Goal: Task Accomplishment & Management: Complete application form

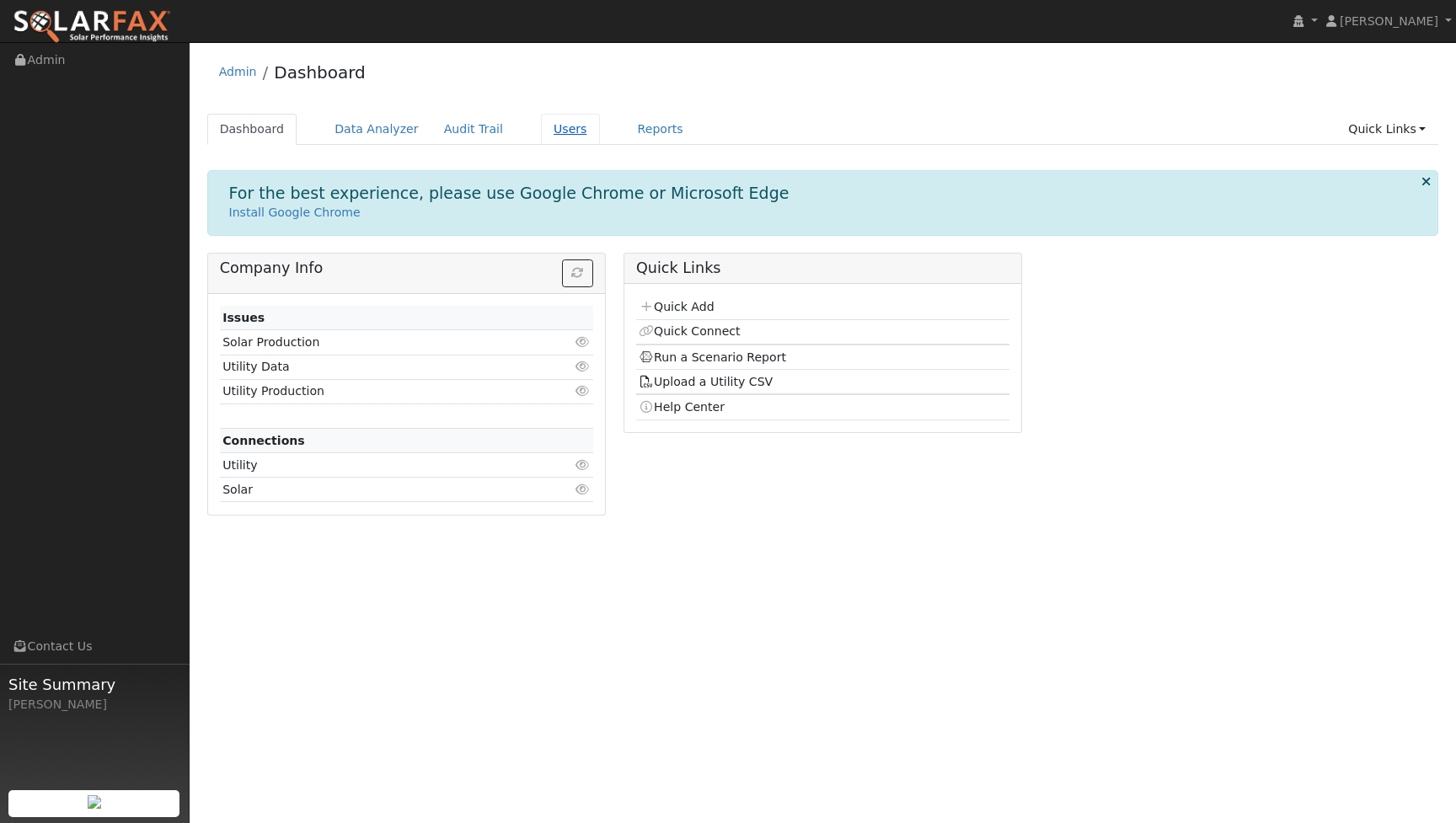
click at [554, 139] on link "Users" at bounding box center [571, 129] width 59 height 31
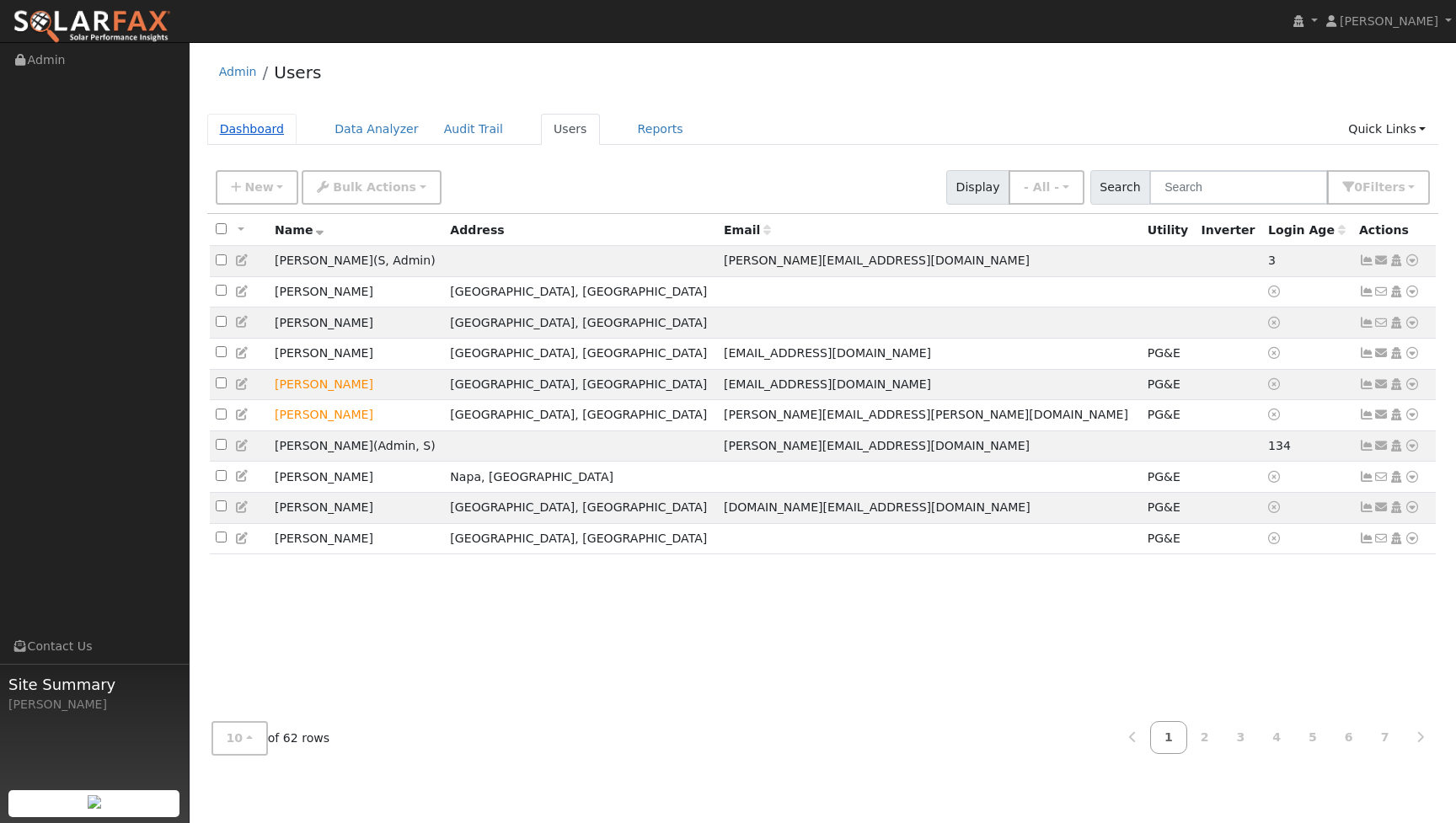
click at [269, 122] on link "Dashboard" at bounding box center [252, 129] width 90 height 31
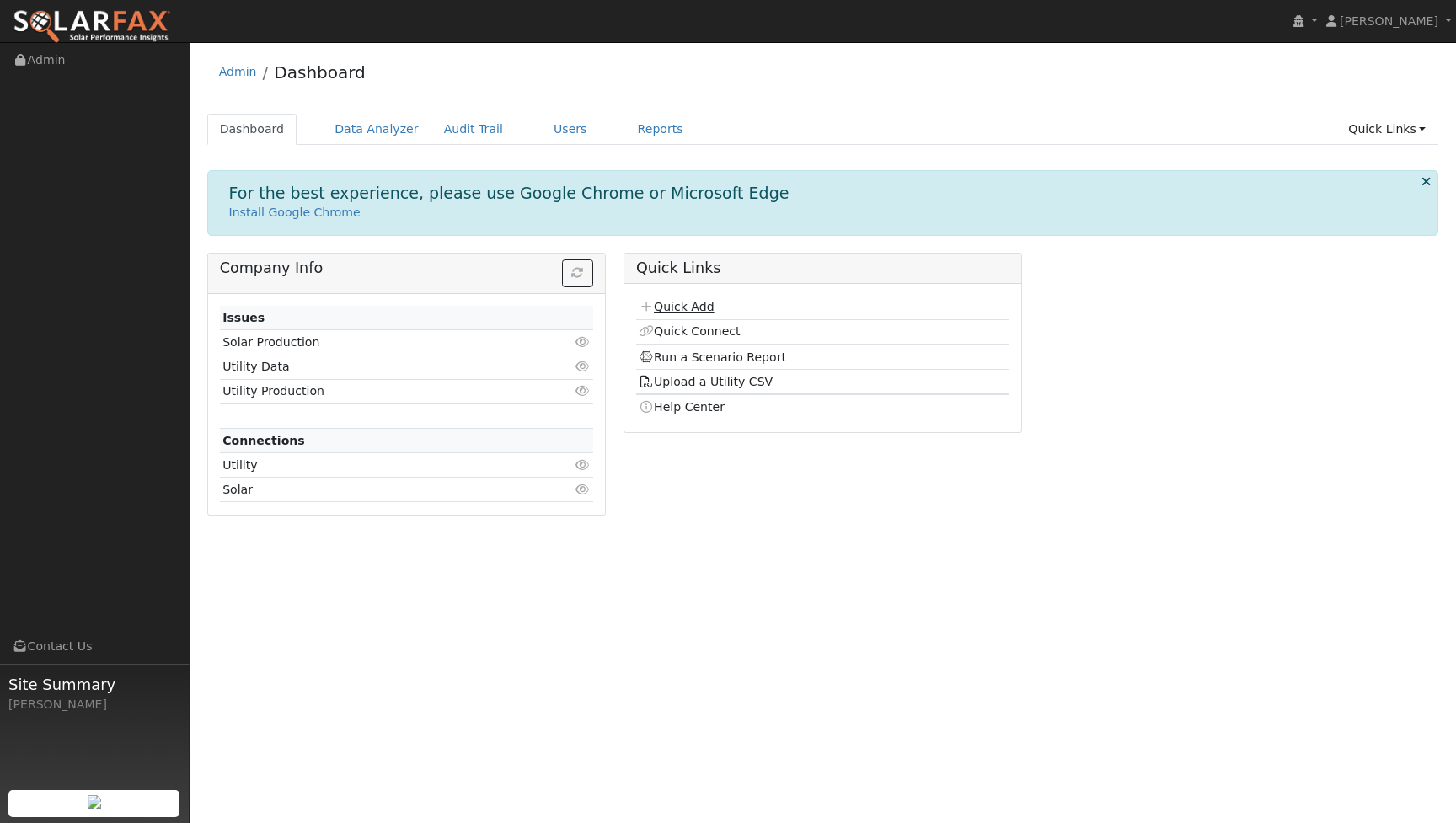
click at [693, 310] on link "Quick Add" at bounding box center [675, 307] width 75 height 14
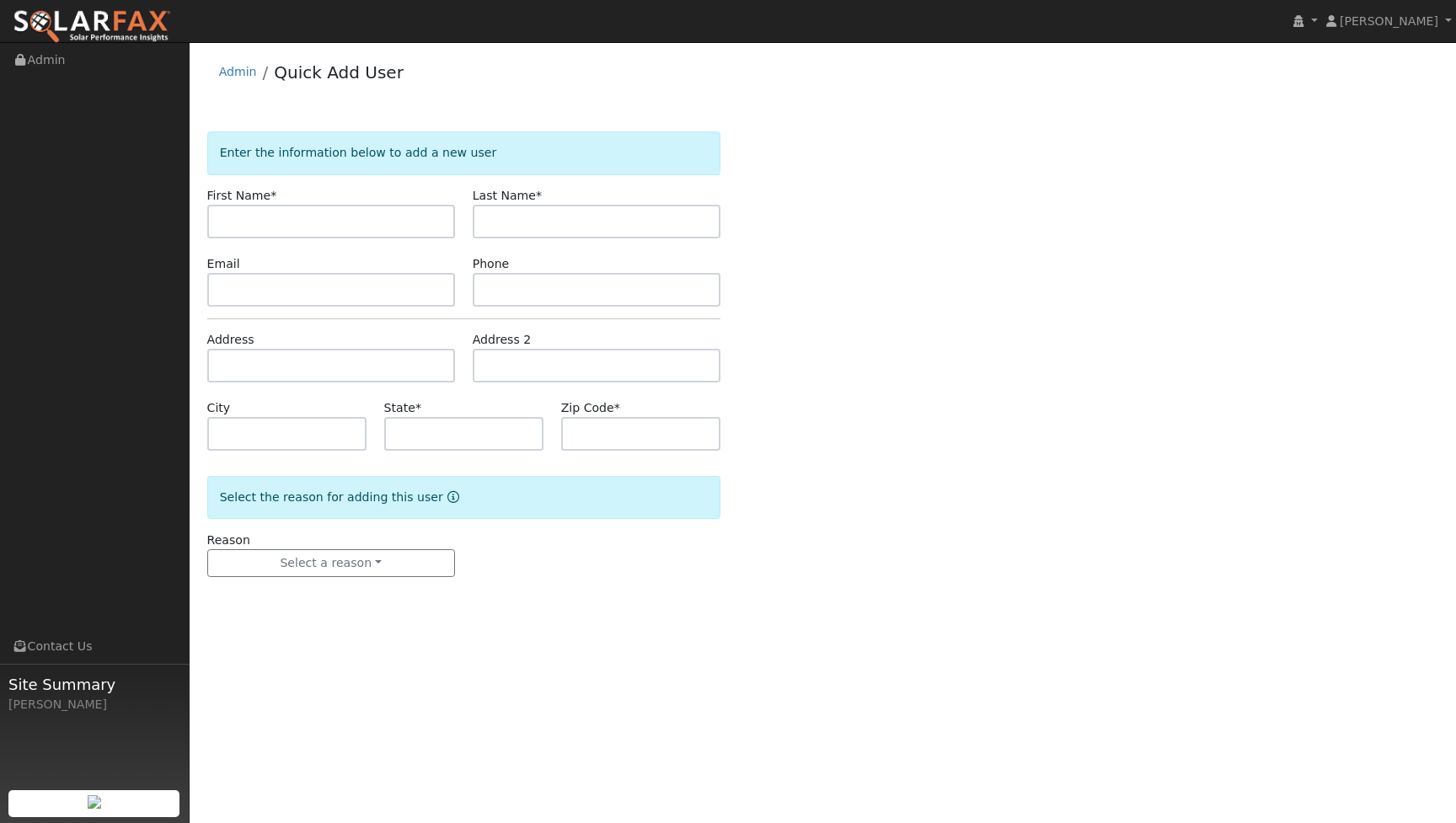
click at [336, 217] on input "text" at bounding box center [331, 221] width 248 height 34
type input "[PERSON_NAME]"
type input "Golinski"
type input "8436140799"
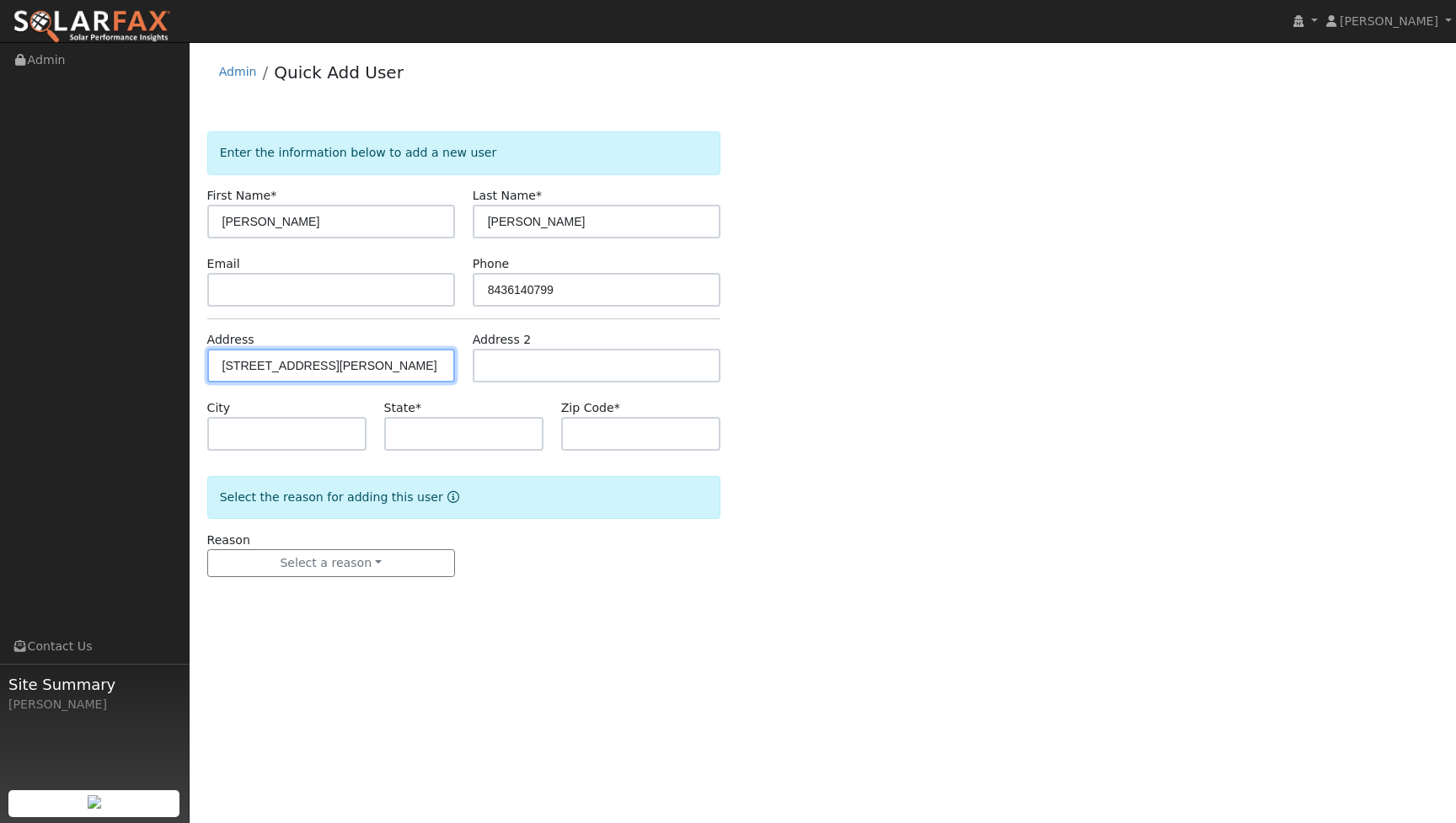
type input "621 Charles Van Damme Way"
type input "Sonoma"
type input "CA"
type input "95476"
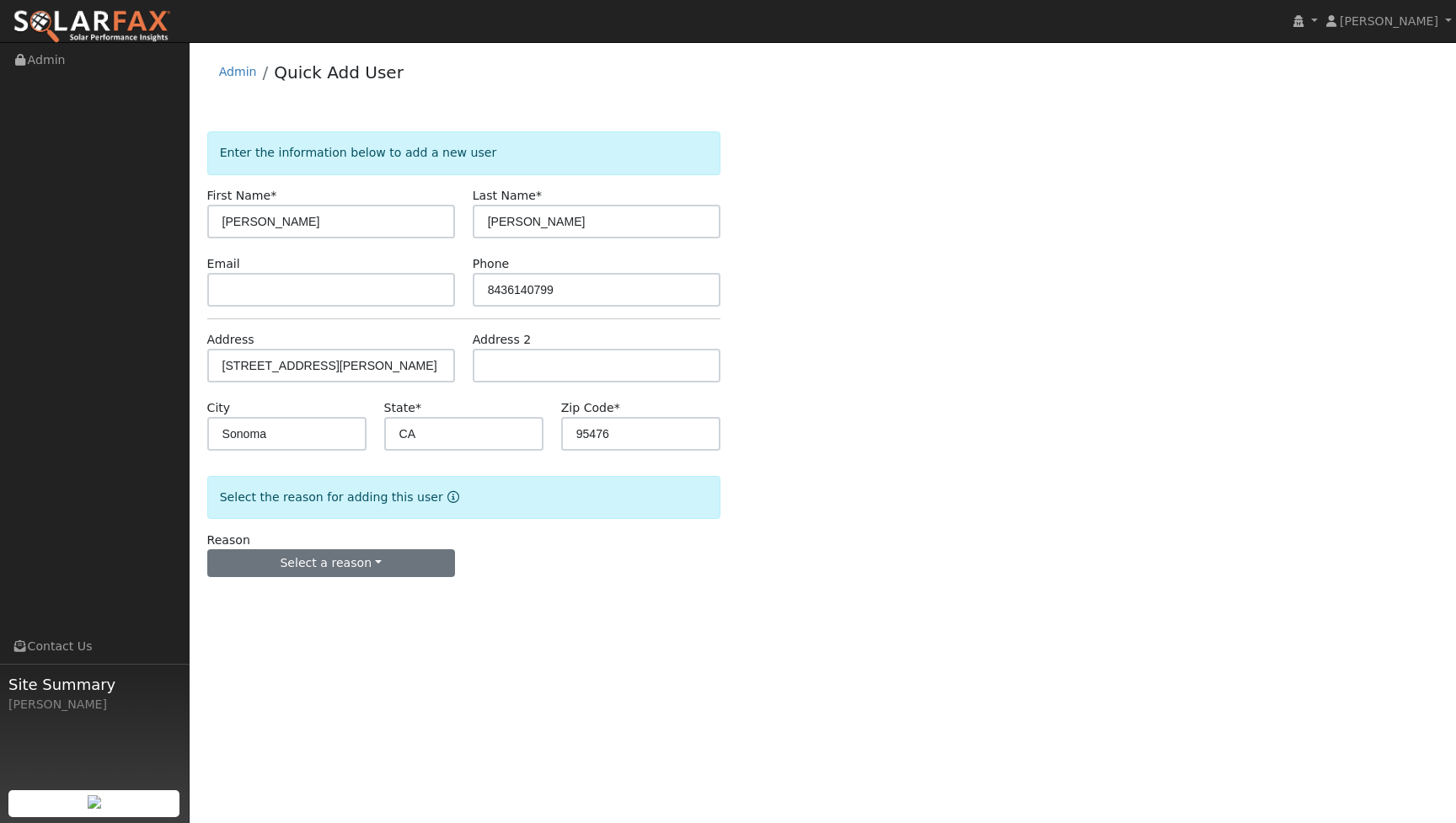
click at [386, 564] on button "Select a reason" at bounding box center [331, 564] width 248 height 29
click at [340, 623] on link "New customer adding solar" at bounding box center [301, 622] width 186 height 23
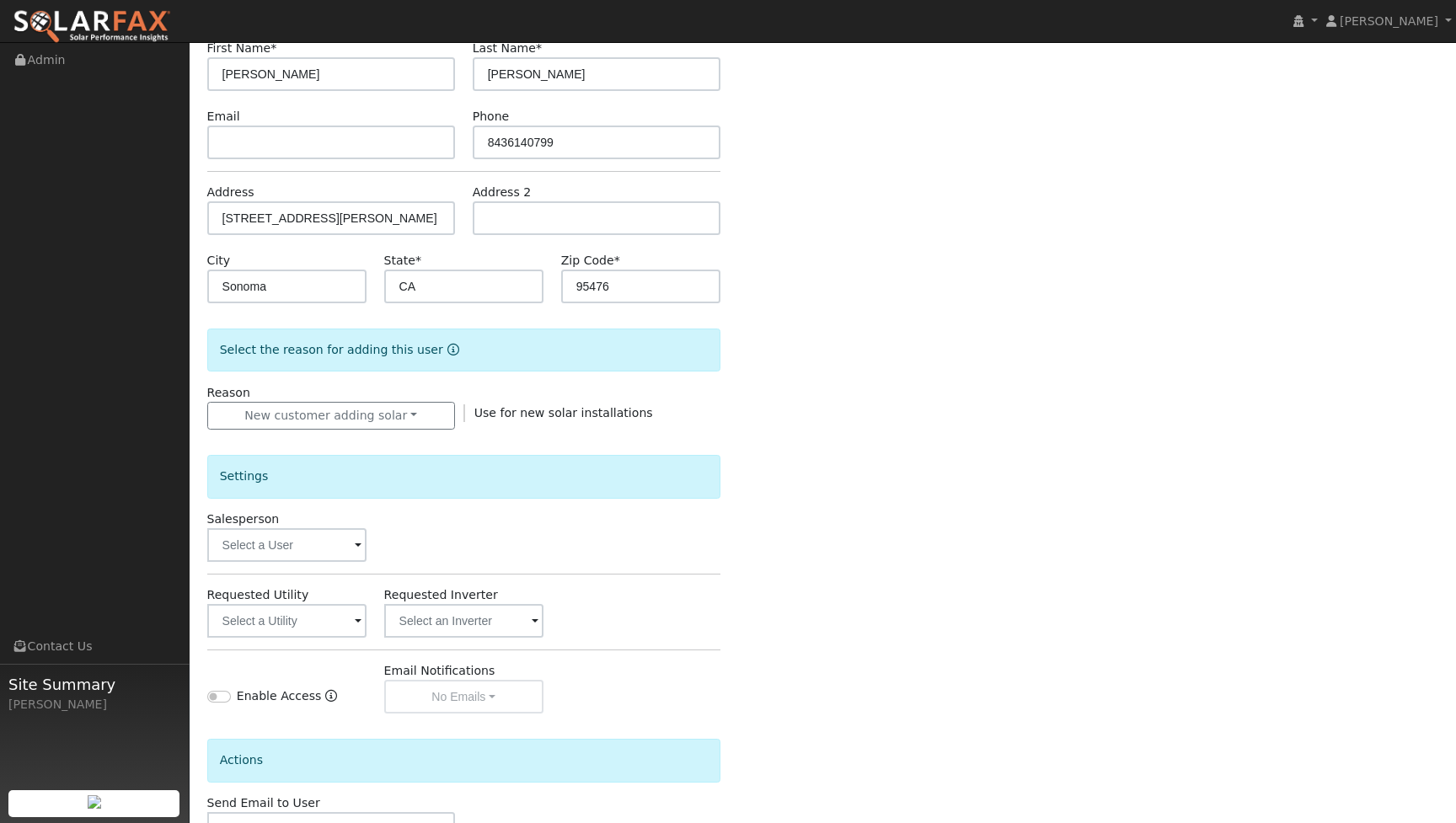
scroll to position [167, 0]
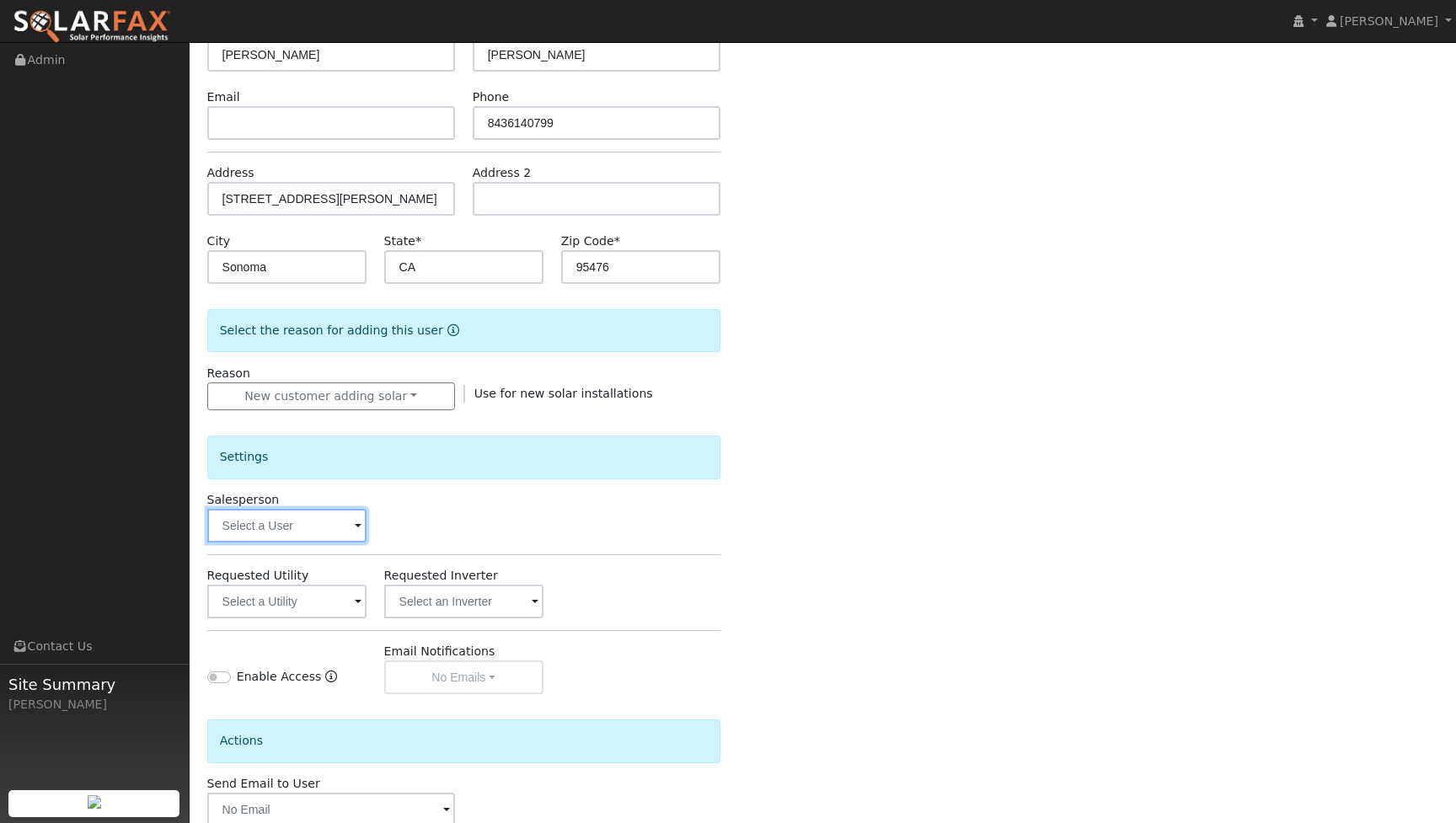
click at [308, 529] on input "text" at bounding box center [287, 525] width 159 height 34
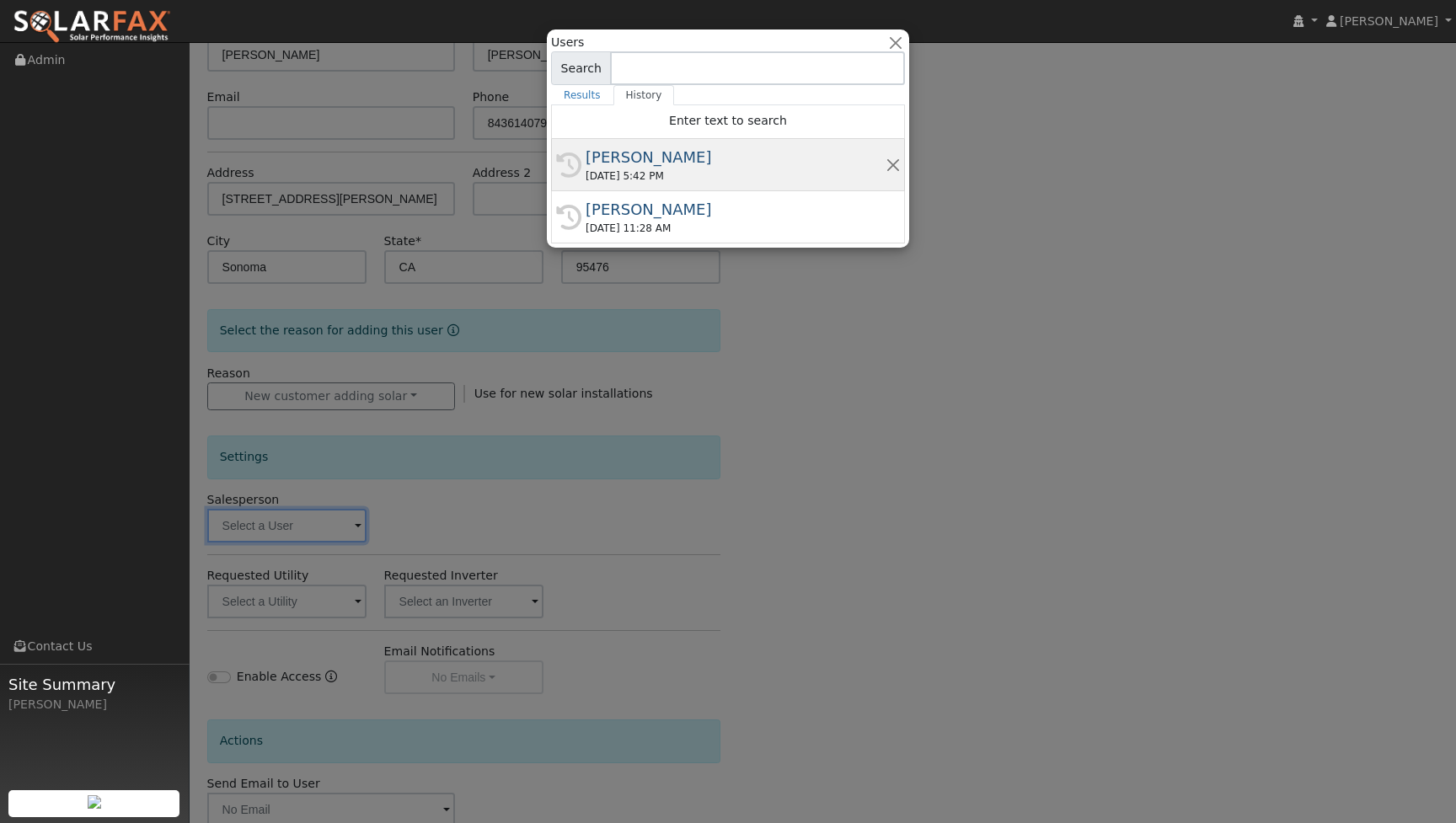
click at [636, 164] on div "[PERSON_NAME]" at bounding box center [736, 156] width 300 height 22
type input "[PERSON_NAME]"
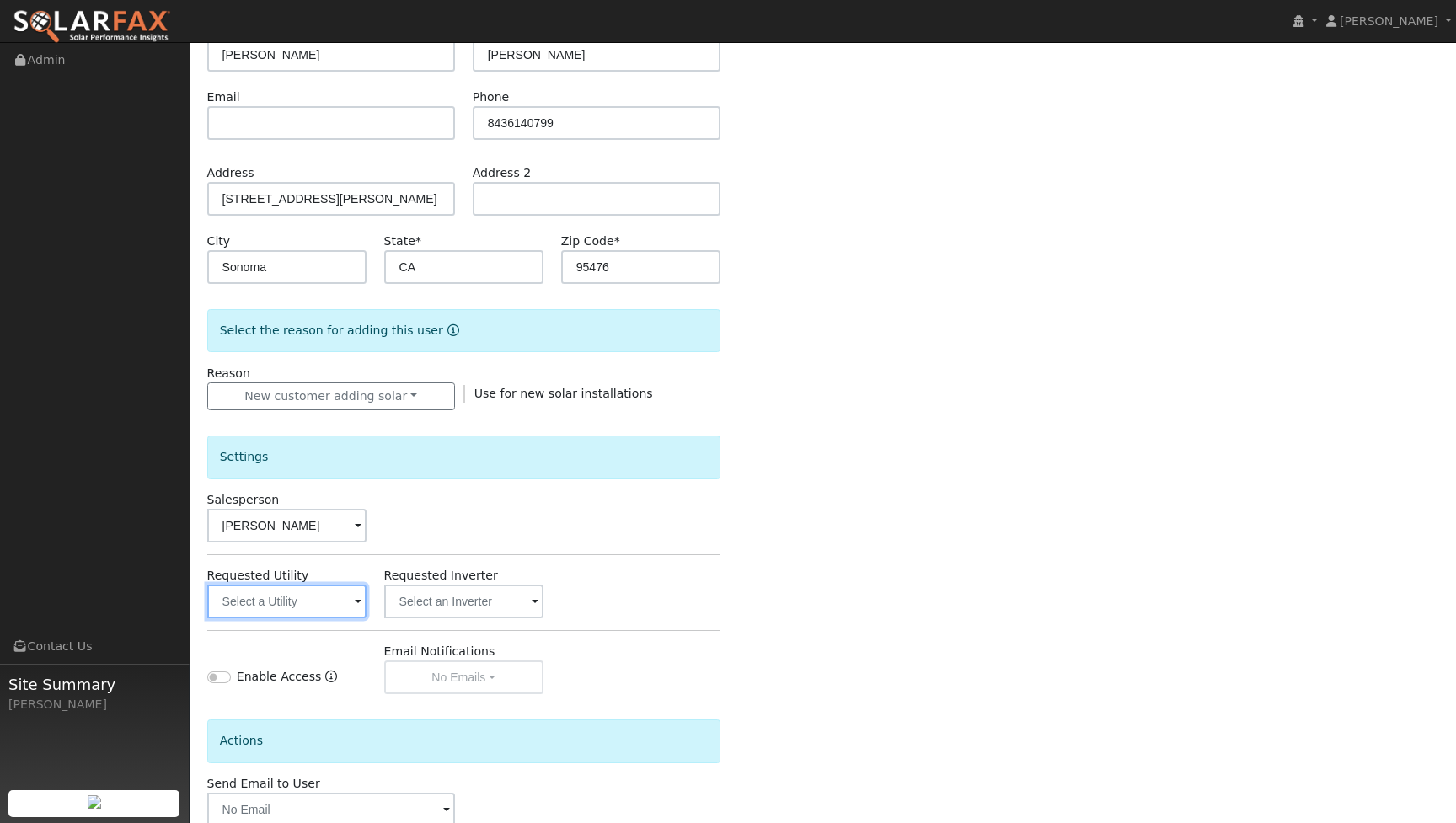
click at [339, 601] on input "text" at bounding box center [287, 601] width 159 height 34
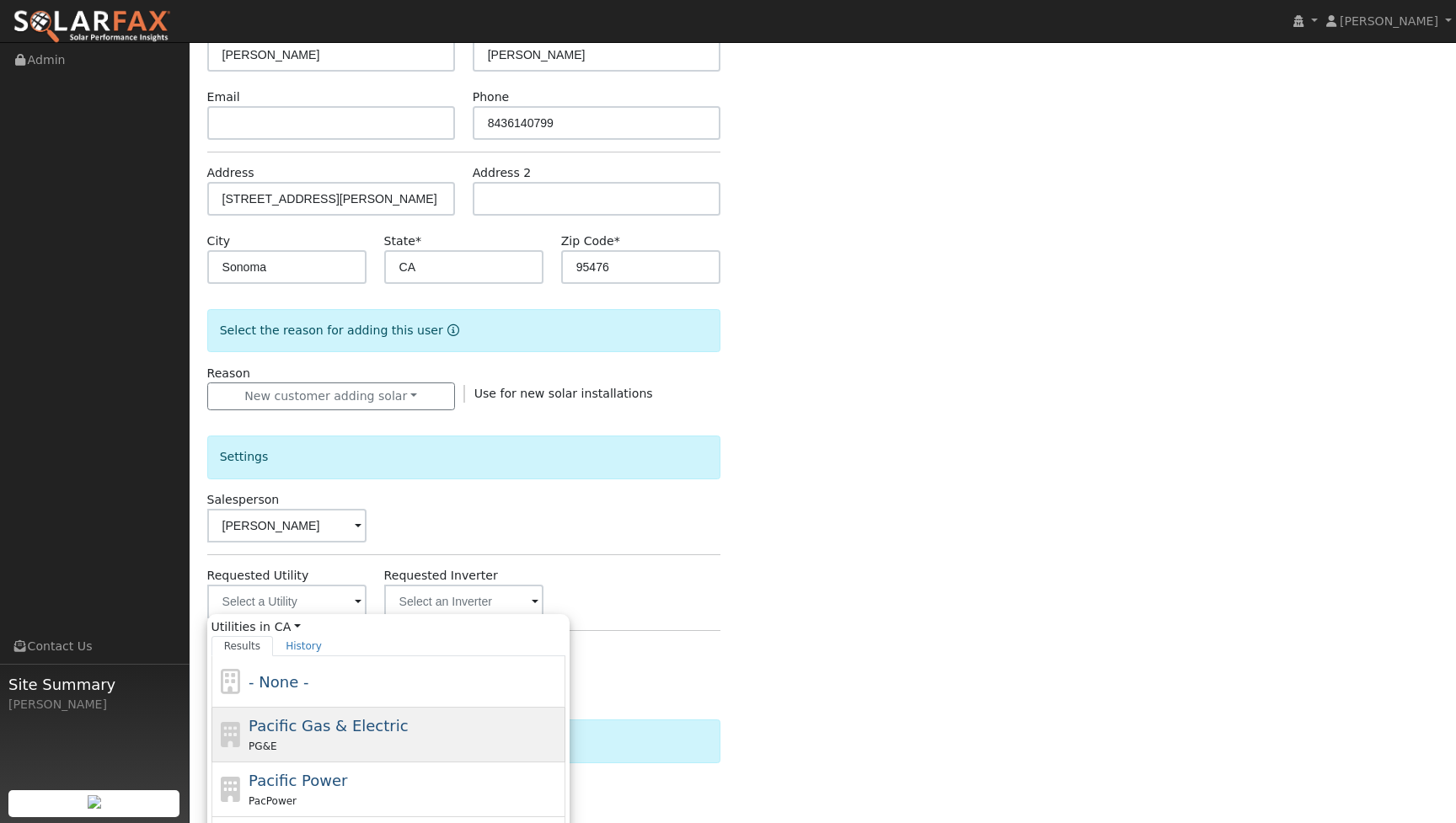
click at [346, 723] on span "Pacific Gas & Electric" at bounding box center [328, 725] width 159 height 17
type input "Pacific Gas & Electric"
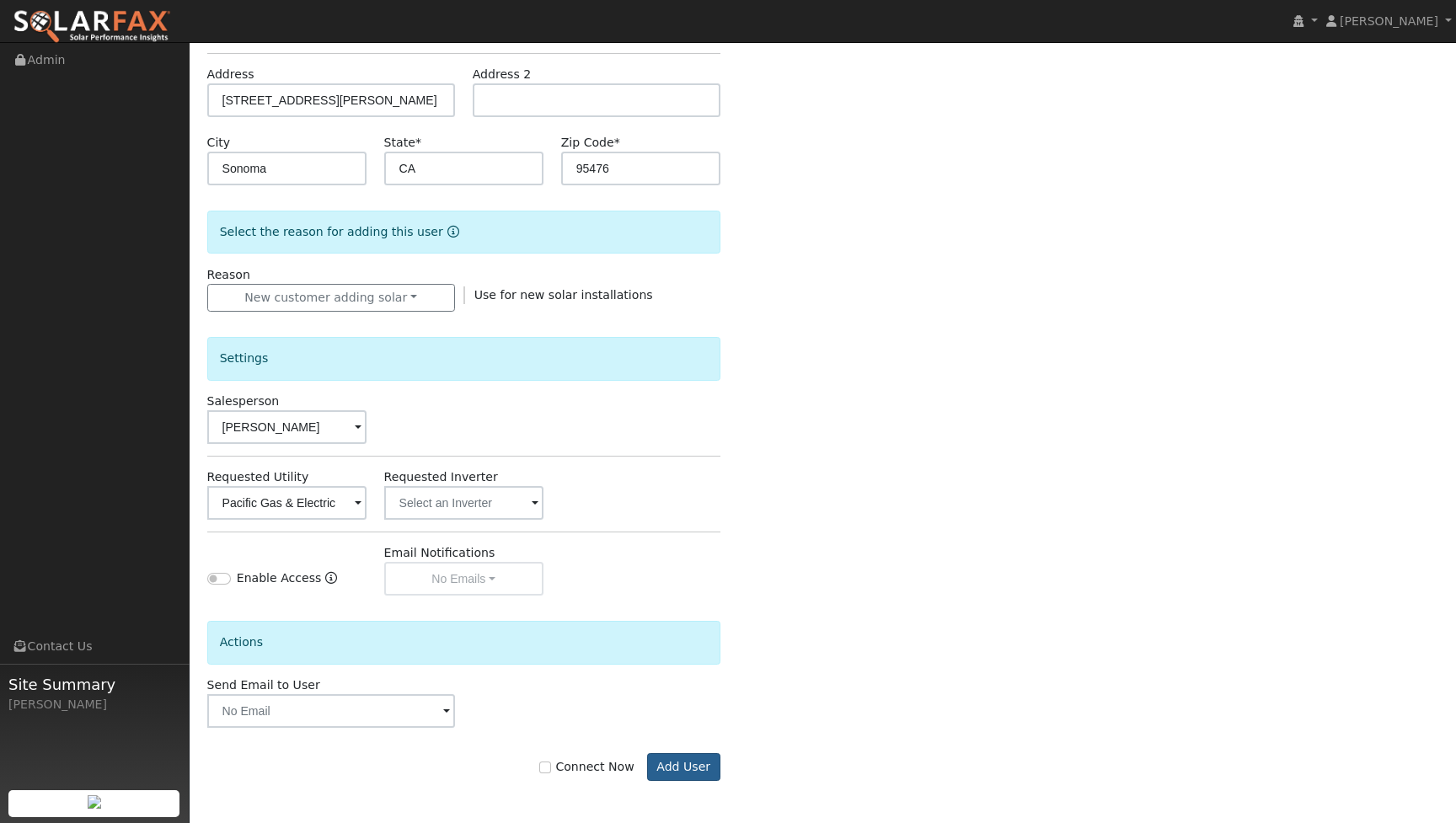
scroll to position [265, 0]
click at [688, 768] on button "Add User" at bounding box center [684, 768] width 74 height 29
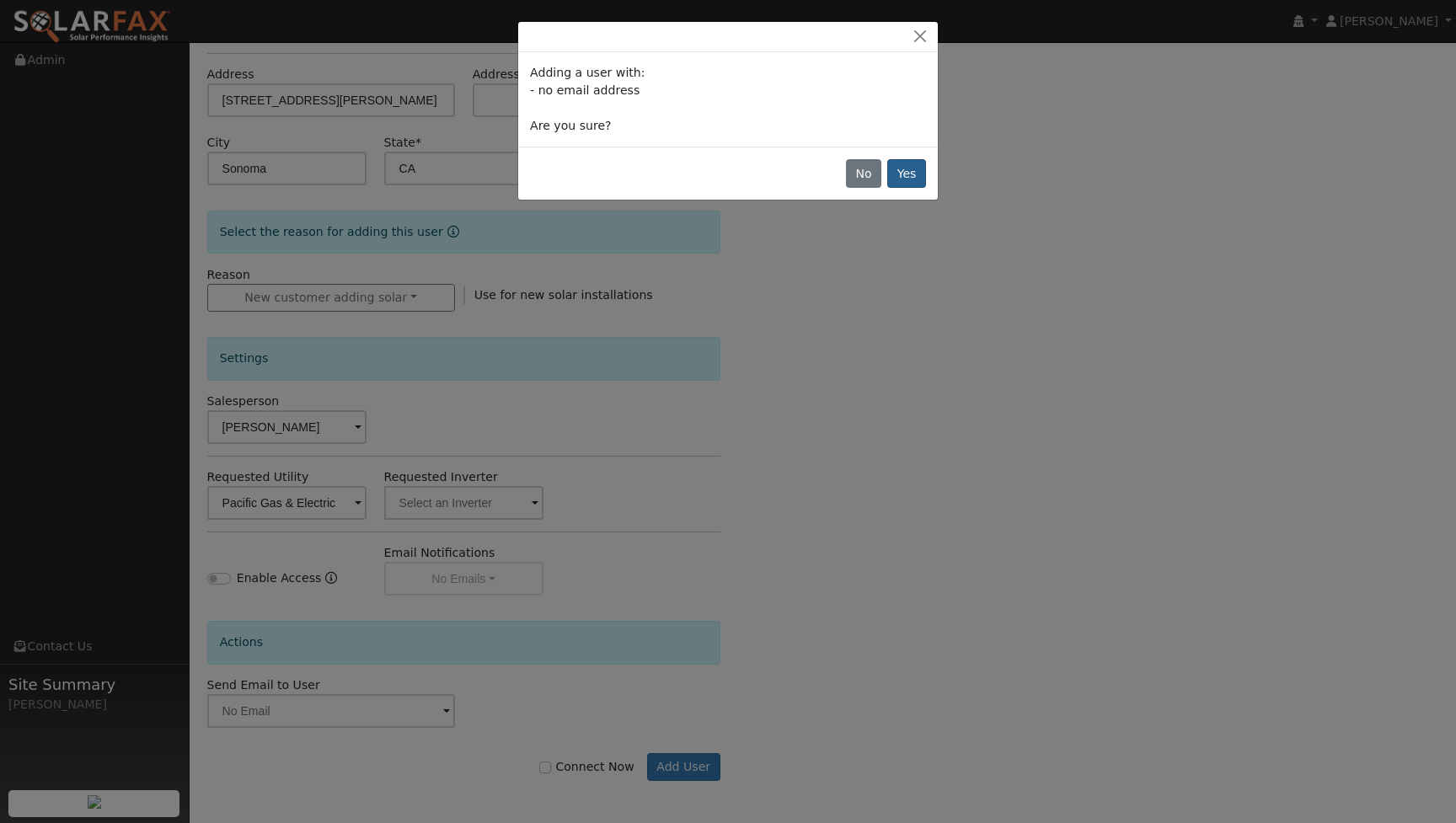
click at [919, 171] on button "Yes" at bounding box center [907, 173] width 39 height 29
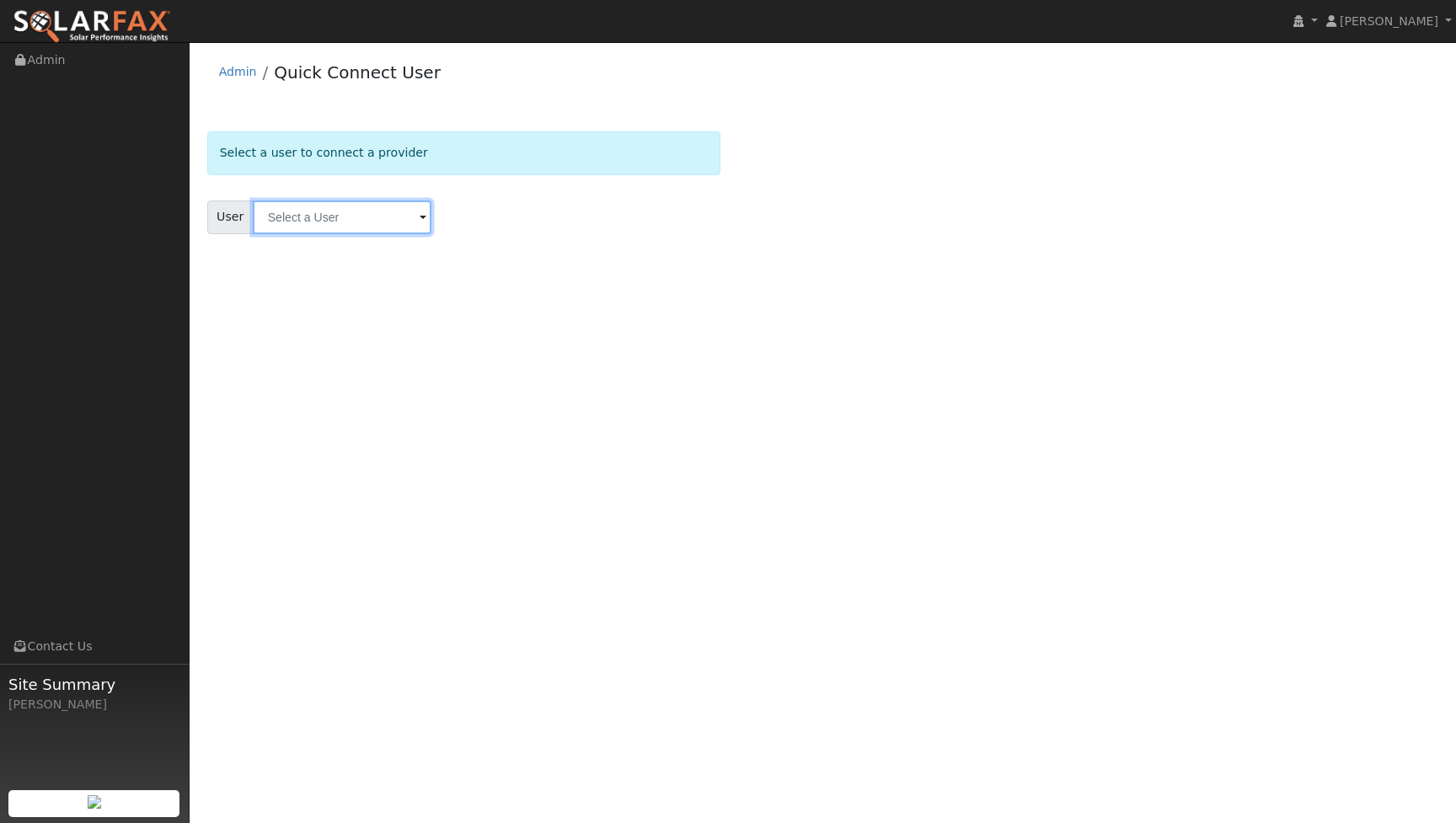
click at [387, 217] on input "text" at bounding box center [342, 217] width 178 height 34
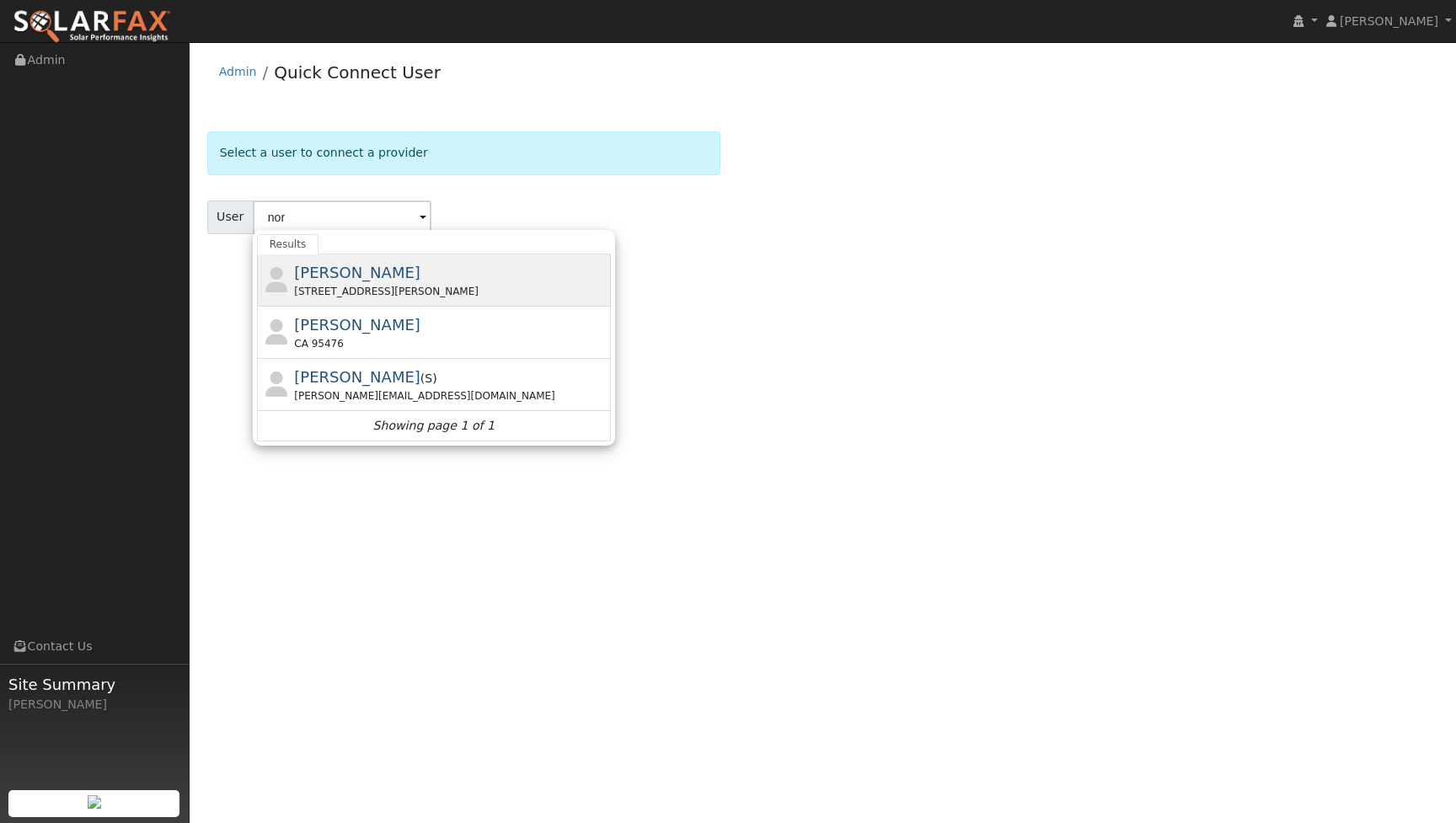
click at [366, 276] on span "[PERSON_NAME]" at bounding box center [357, 272] width 126 height 17
type input "[PERSON_NAME]"
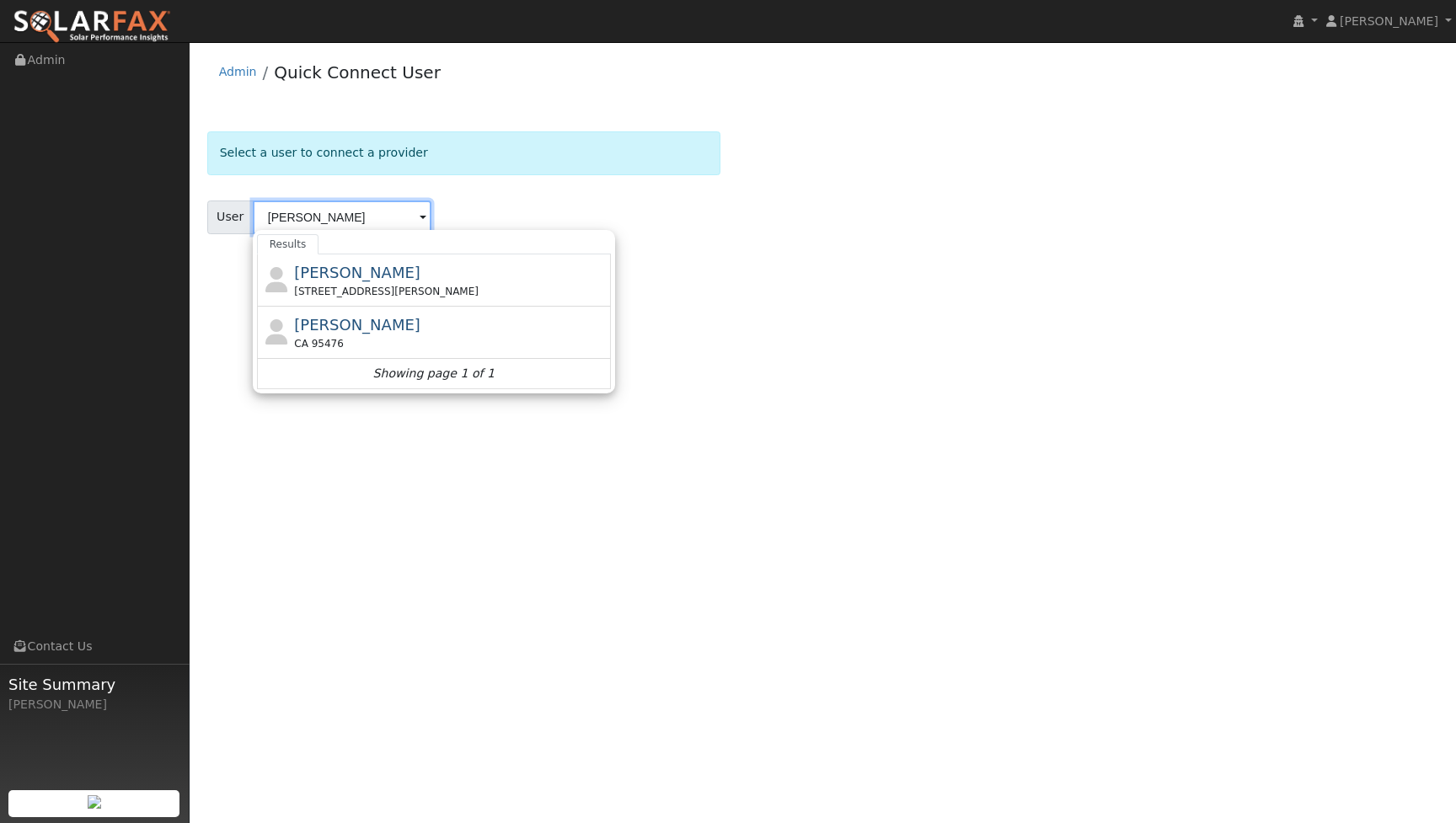
type input "[PERSON_NAME]"
click at [903, 341] on div "User Profile First name Last name Email Email Notifications No Emails No Emails…" at bounding box center [823, 432] width 1267 height 780
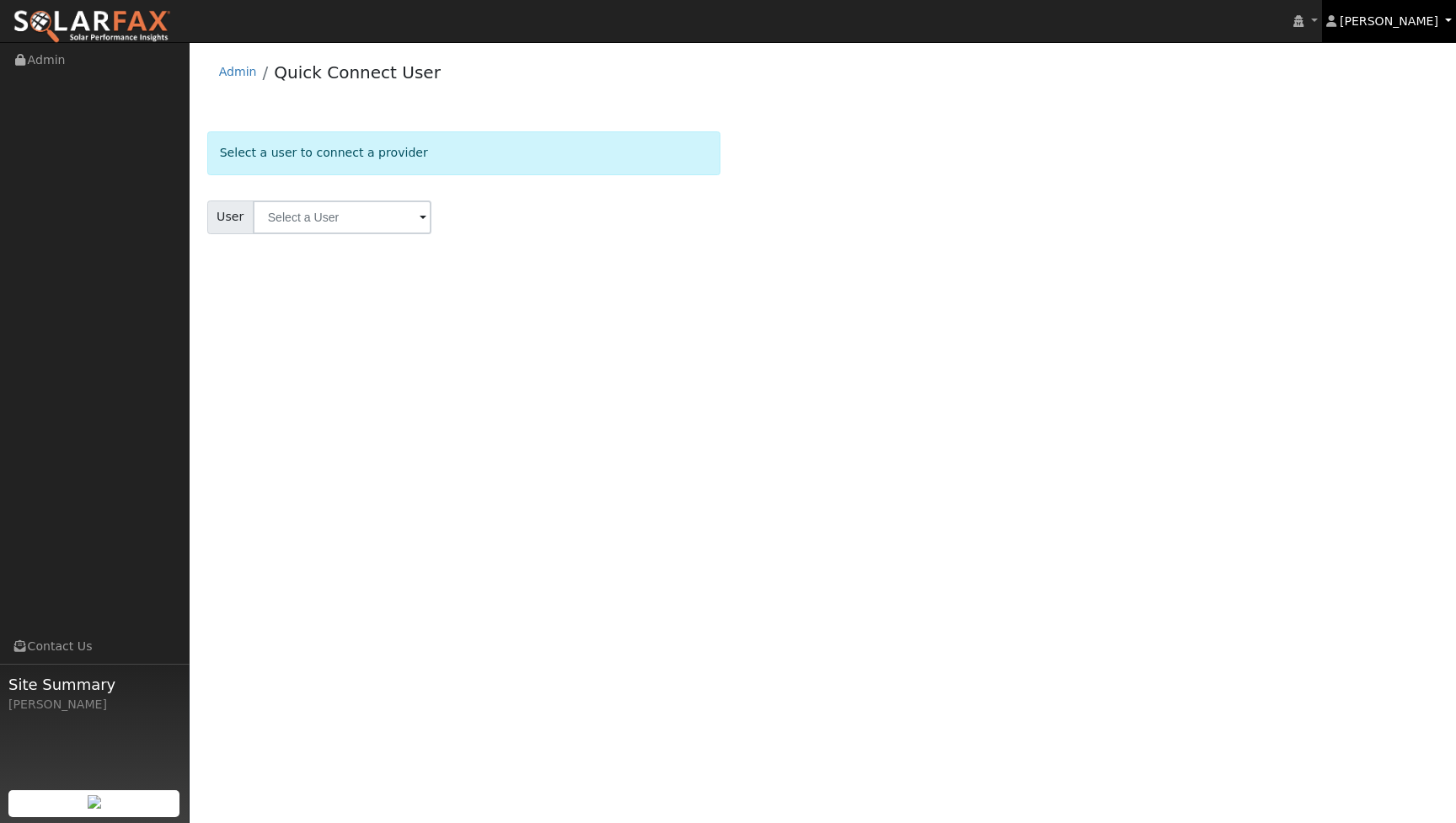
click at [1371, 32] on link "[PERSON_NAME]" at bounding box center [1389, 20] width 135 height 42
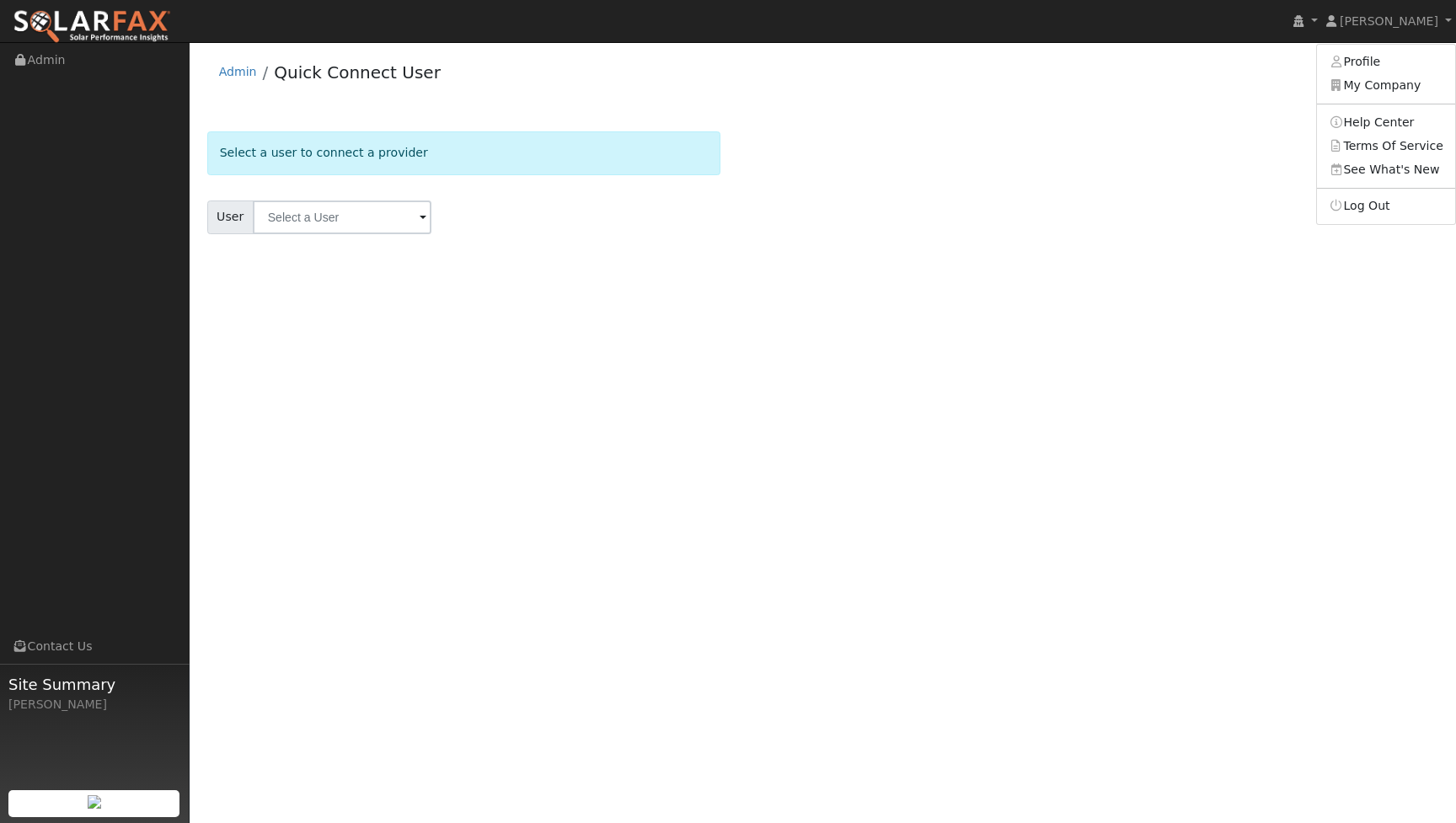
click at [680, 157] on div "Select a user to connect a provider" at bounding box center [464, 153] width 513 height 43
click at [112, 31] on img at bounding box center [92, 27] width 159 height 36
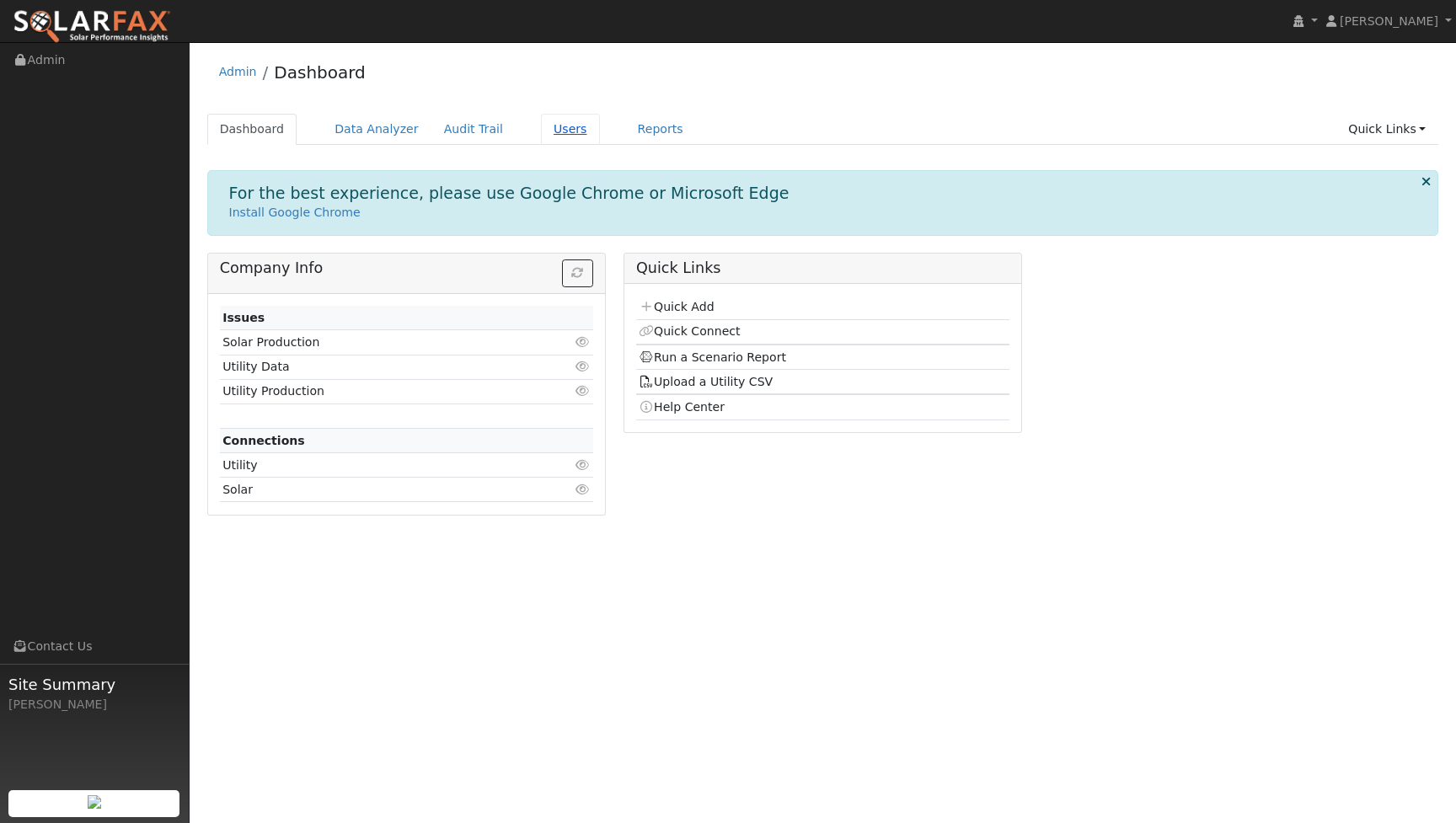
click at [558, 132] on link "Users" at bounding box center [571, 129] width 59 height 31
click at [551, 123] on link "Users" at bounding box center [571, 129] width 59 height 31
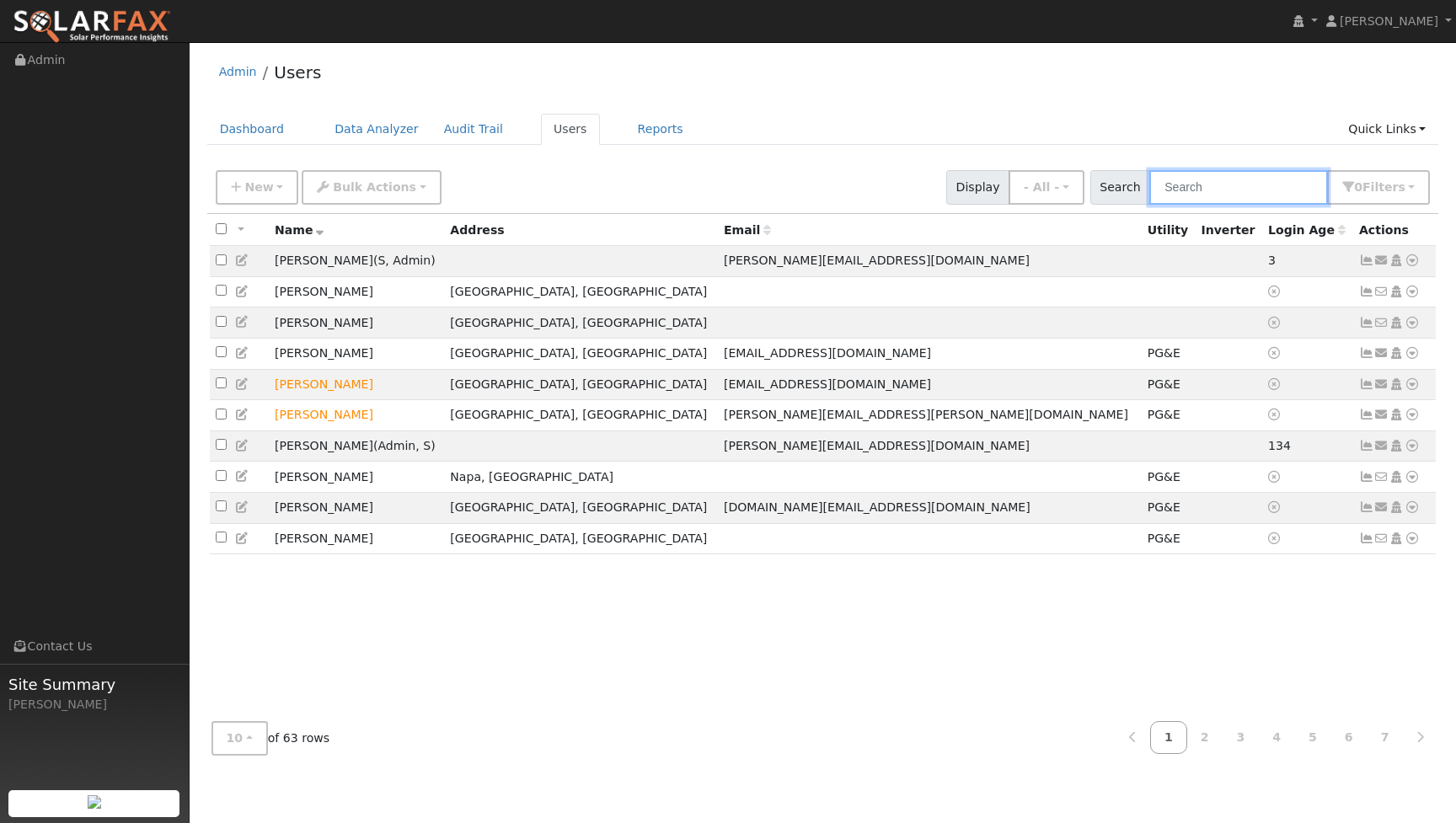
click at [1254, 182] on input "text" at bounding box center [1239, 188] width 178 height 35
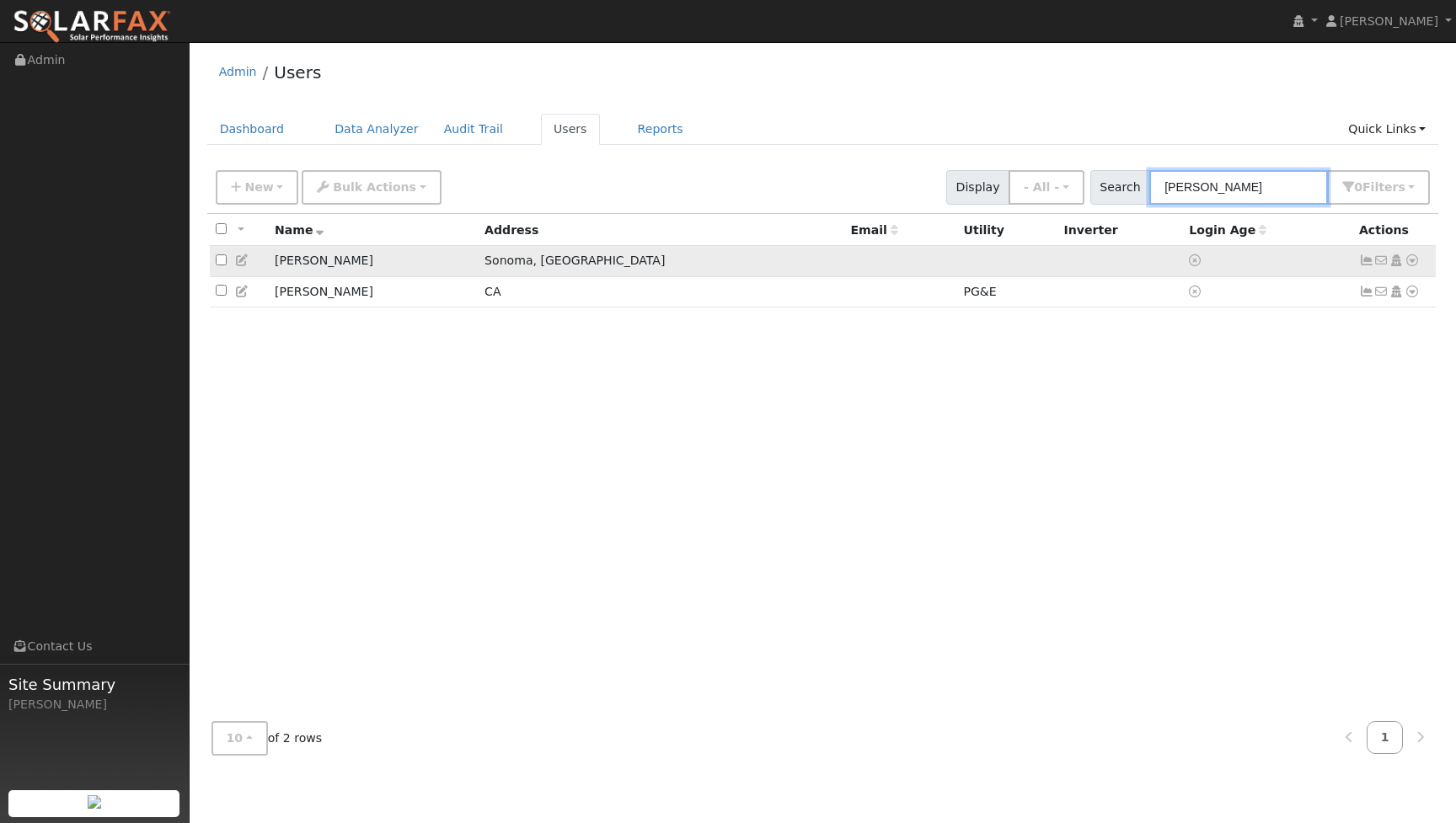
type input "[PERSON_NAME]"
click at [1364, 265] on icon at bounding box center [1367, 260] width 15 height 12
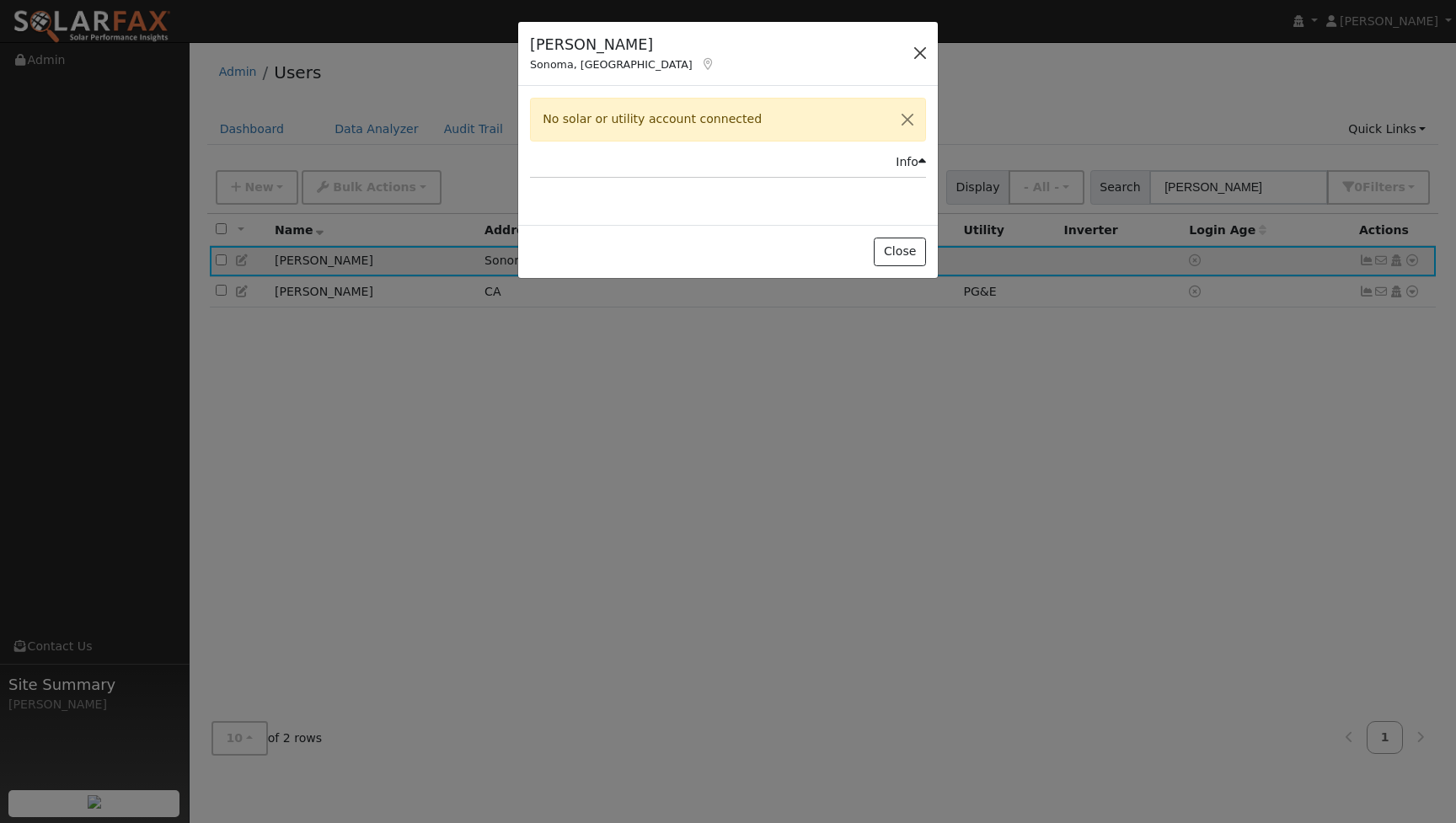
click at [931, 55] on button "button" at bounding box center [920, 53] width 23 height 23
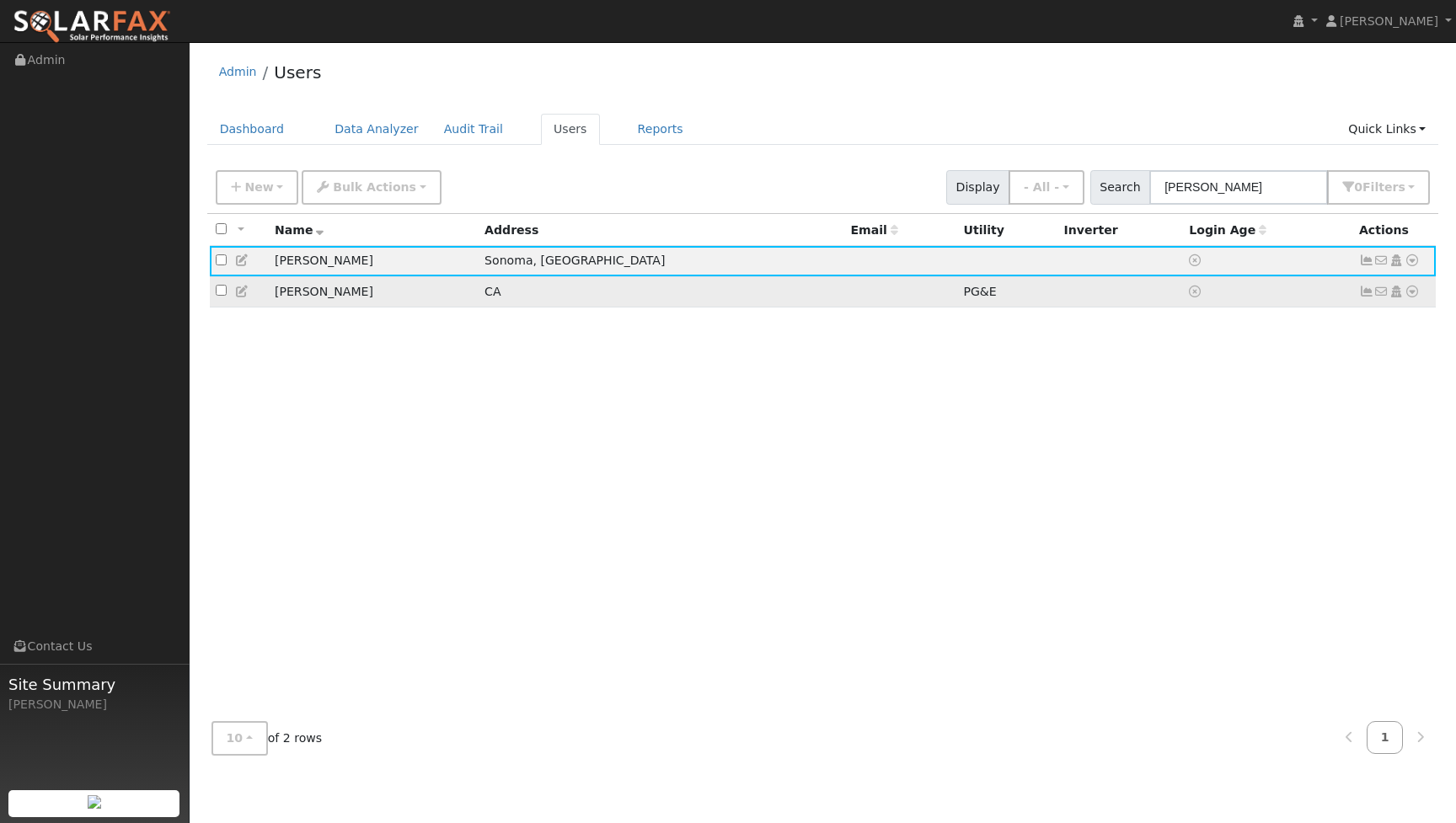
click at [1364, 297] on icon at bounding box center [1367, 291] width 15 height 12
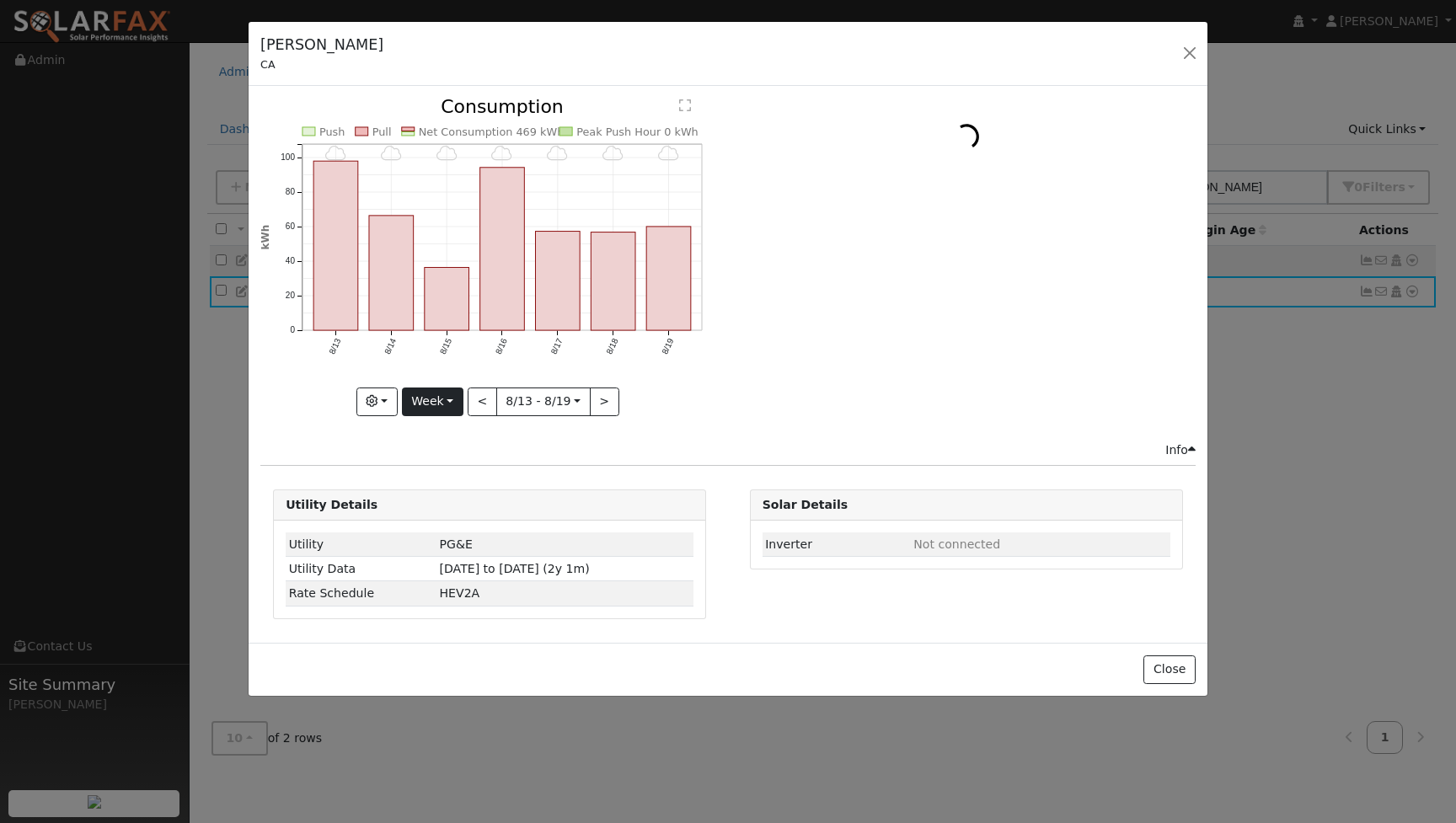
click at [435, 401] on button "Week" at bounding box center [433, 402] width 62 height 29
click at [441, 499] on link "Year" at bounding box center [461, 507] width 117 height 23
type input "[DATE]"
